Goal: Task Accomplishment & Management: Manage account settings

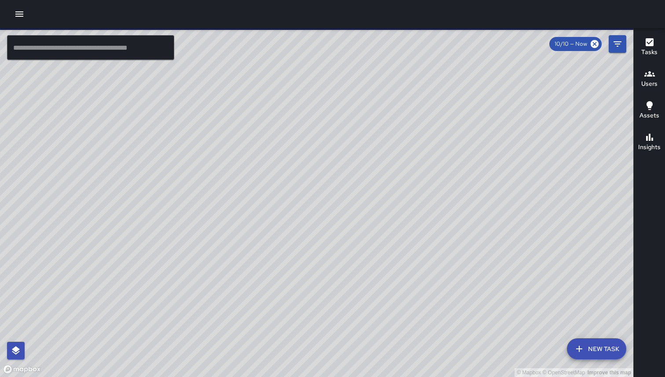
click at [25, 21] on button "button" at bounding box center [20, 14] width 18 height 18
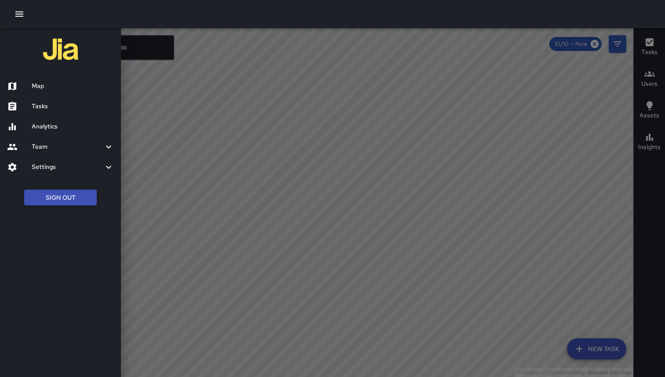
click at [66, 200] on button "Sign Out" at bounding box center [60, 197] width 73 height 16
